Goal: Find specific page/section: Find specific page/section

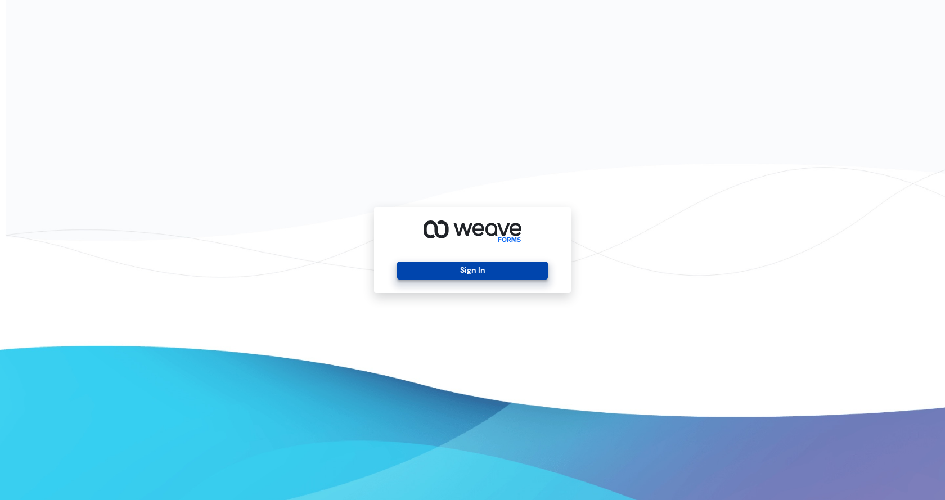
click at [427, 273] on button "Sign In" at bounding box center [472, 271] width 150 height 18
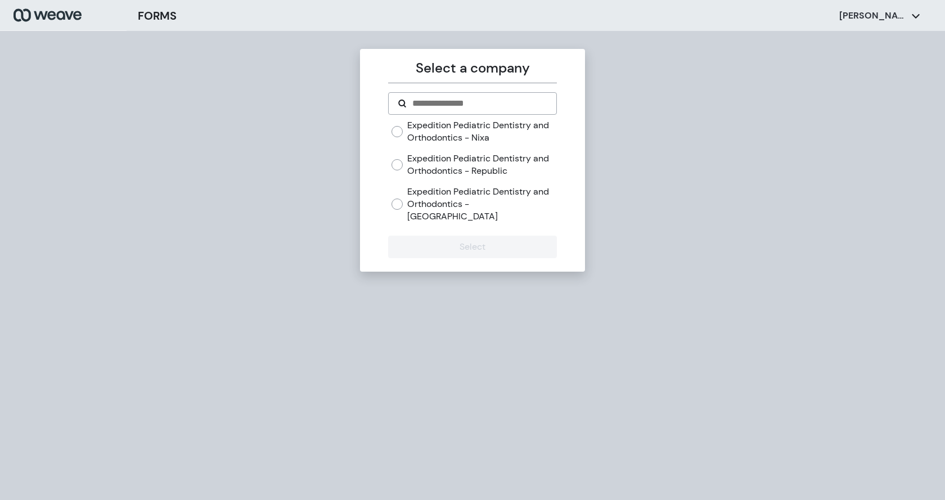
click at [511, 202] on label "Expedition Pediatric Dentistry and Orthodontics - [GEOGRAPHIC_DATA]" at bounding box center [481, 204] width 149 height 37
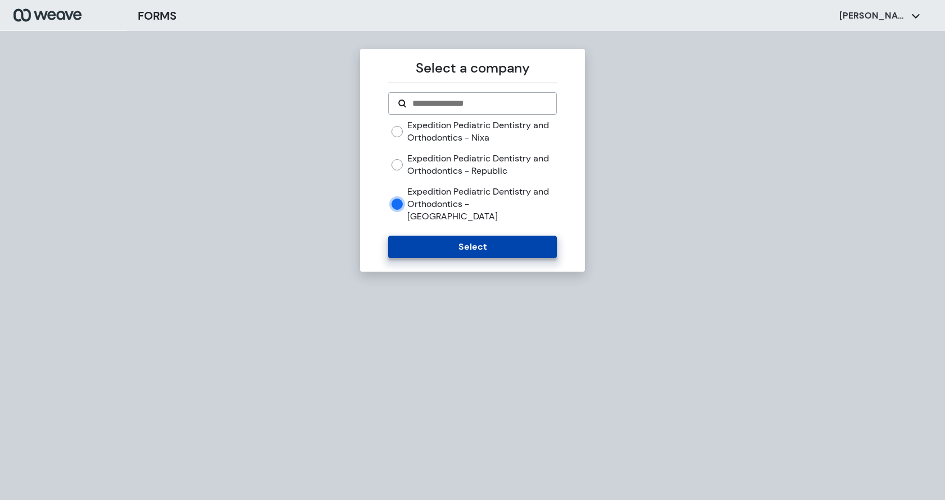
click at [483, 236] on button "Select" at bounding box center [472, 247] width 168 height 23
